Goal: Find specific page/section: Find specific page/section

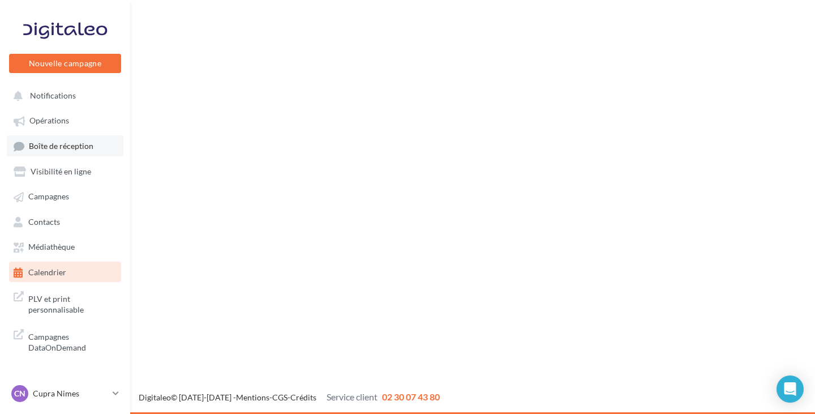
click at [89, 149] on span "Boîte de réception" at bounding box center [61, 146] width 65 height 10
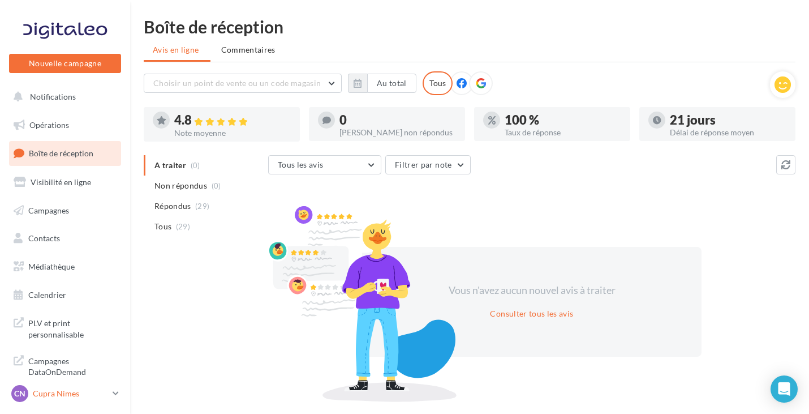
click at [50, 386] on div "CN Cupra Nimes cupra_nimes" at bounding box center [59, 393] width 97 height 17
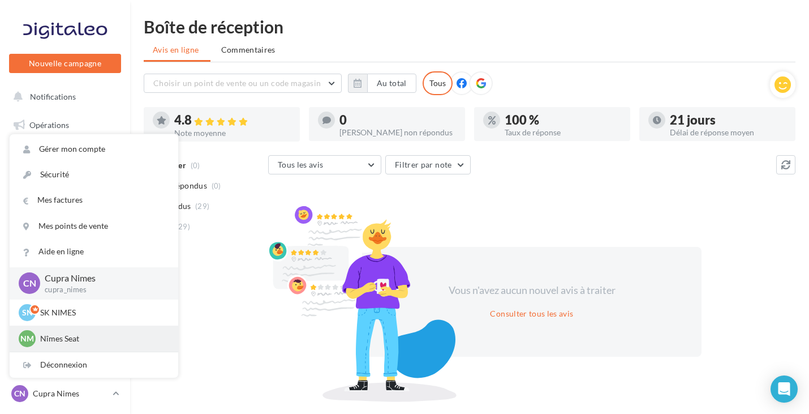
click at [87, 328] on div "Nm Nîmes Seat SEAT-NIMES" at bounding box center [94, 338] width 169 height 26
click at [71, 342] on p "Nîmes Seat" at bounding box center [102, 338] width 125 height 11
